Goal: Entertainment & Leisure: Consume media (video, audio)

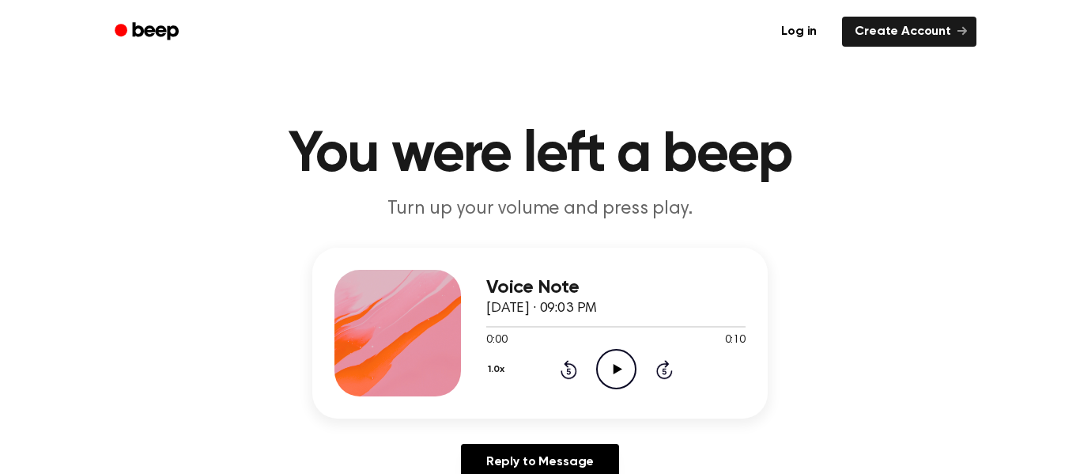
click at [614, 368] on icon at bounding box center [617, 369] width 9 height 10
click at [620, 377] on icon "Play Audio" at bounding box center [616, 369] width 40 height 40
click at [622, 378] on icon "Play Audio" at bounding box center [616, 369] width 40 height 40
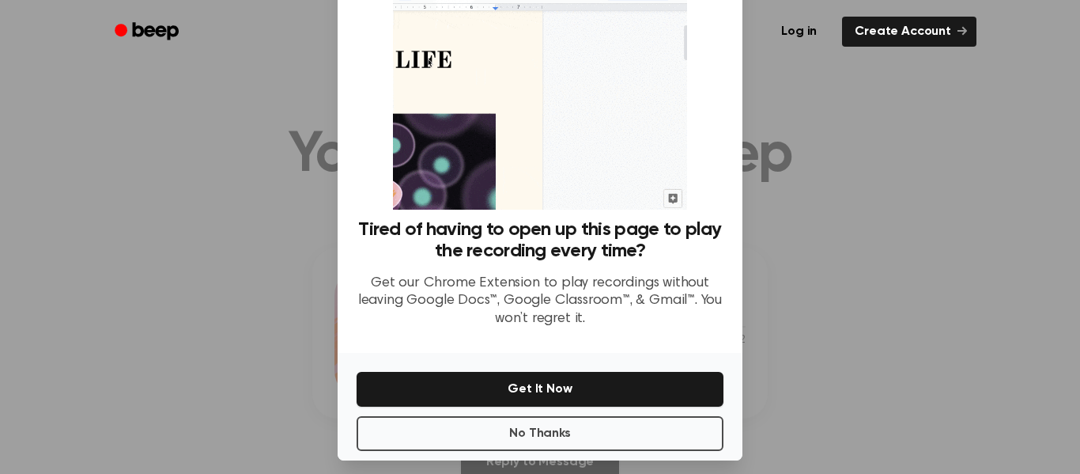
scroll to position [102, 0]
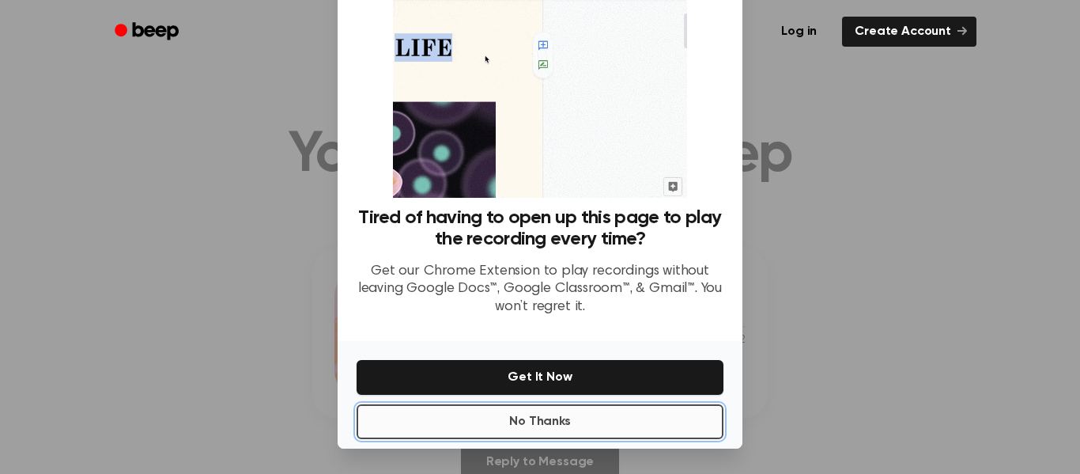
click at [623, 423] on button "No Thanks" at bounding box center [540, 421] width 367 height 35
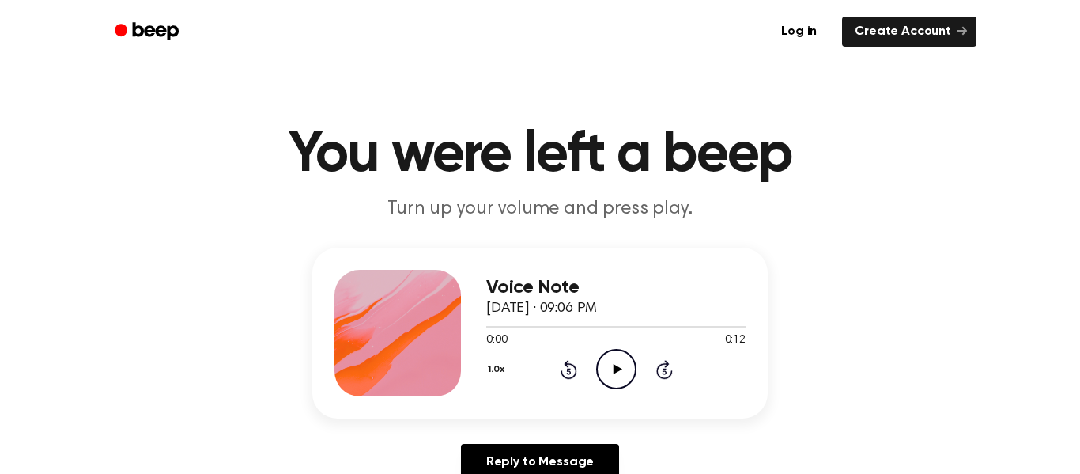
click at [605, 377] on icon "Play Audio" at bounding box center [616, 369] width 40 height 40
